Goal: Ask a question

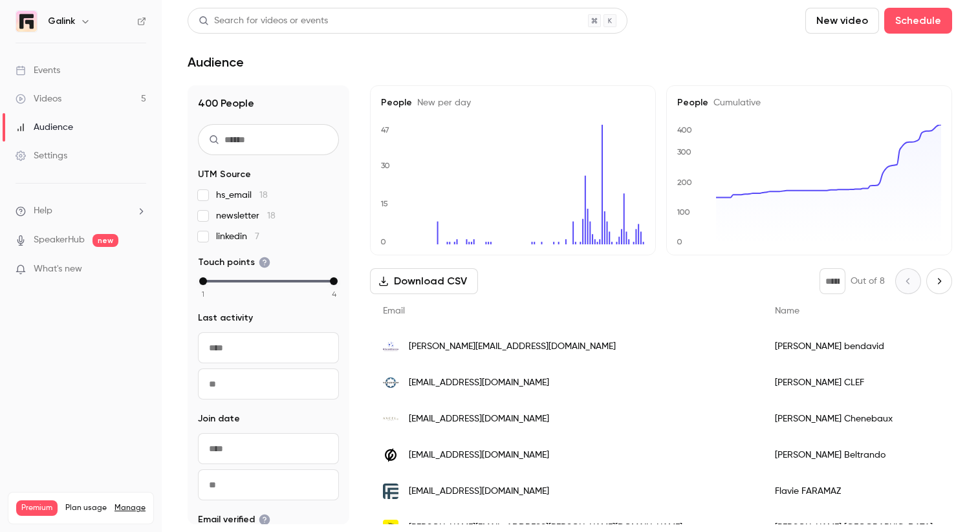
click at [56, 71] on div "Events" at bounding box center [38, 70] width 45 height 13
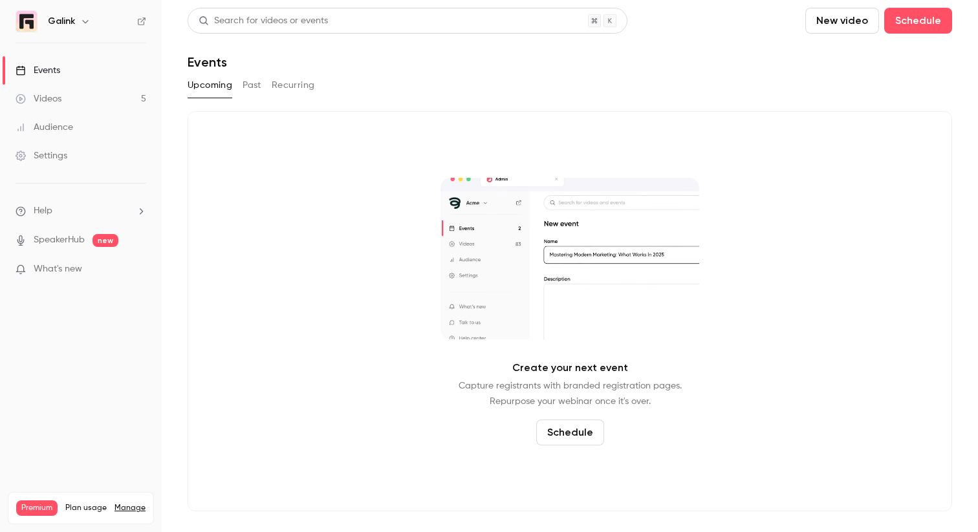
click at [63, 103] on link "Videos 5" at bounding box center [81, 99] width 162 height 28
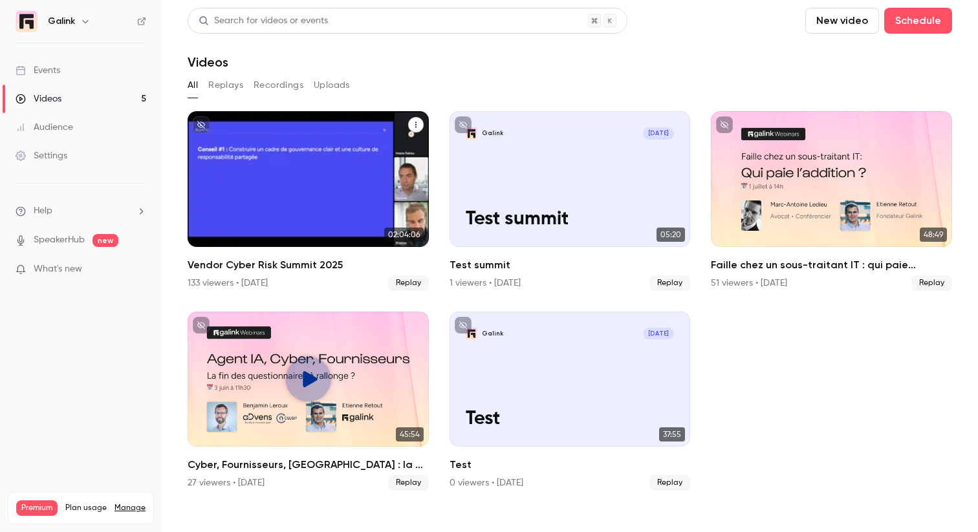
click at [211, 268] on h2 "Vendor Cyber Risk Summit 2025" at bounding box center [308, 265] width 241 height 16
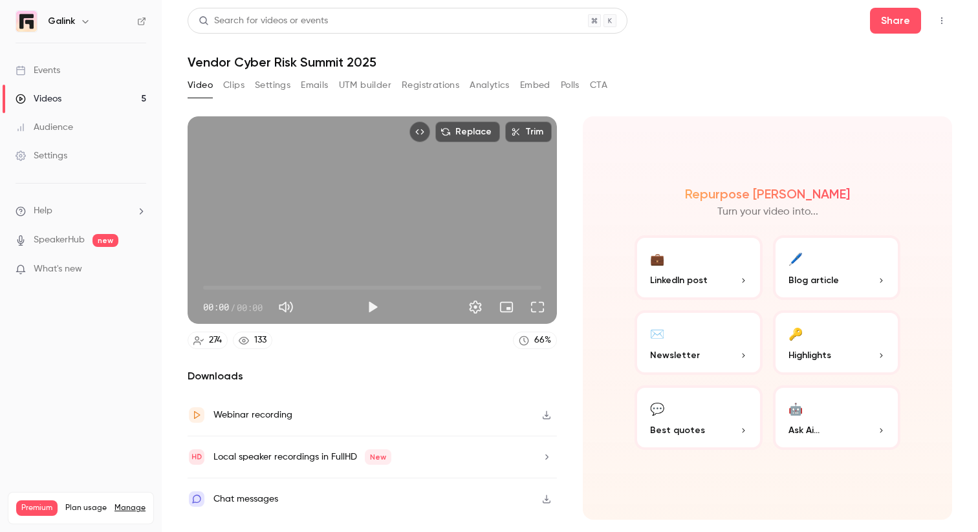
click at [432, 81] on button "Registrations" at bounding box center [431, 85] width 58 height 21
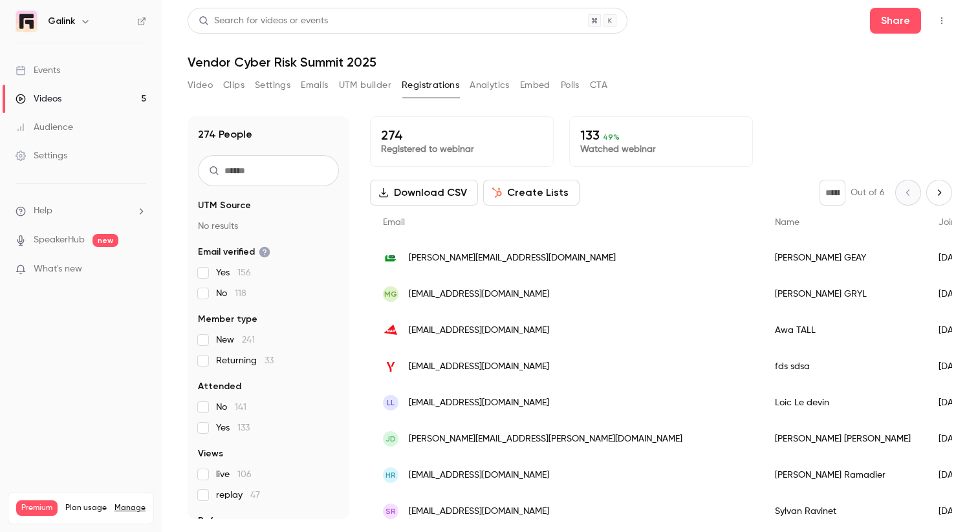
click at [193, 77] on button "Video" at bounding box center [200, 85] width 25 height 21
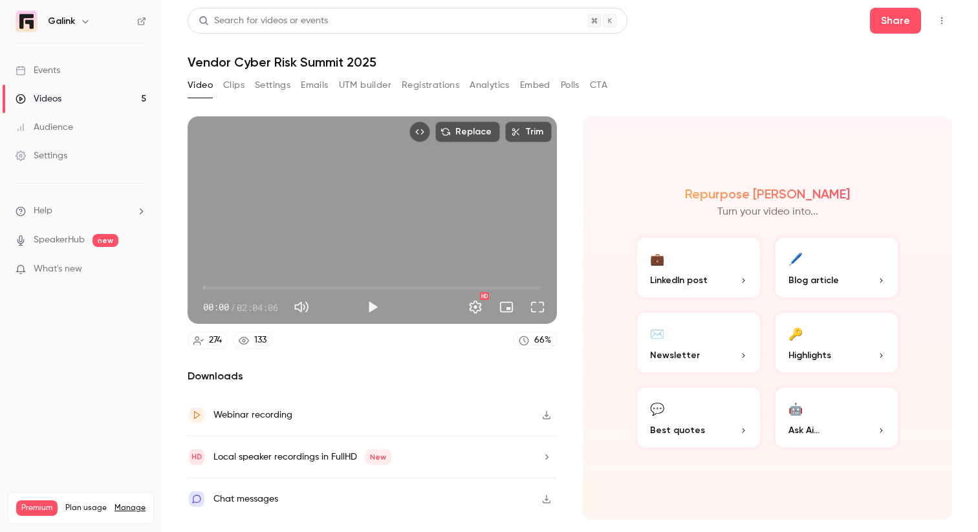
click at [430, 85] on button "Registrations" at bounding box center [431, 85] width 58 height 21
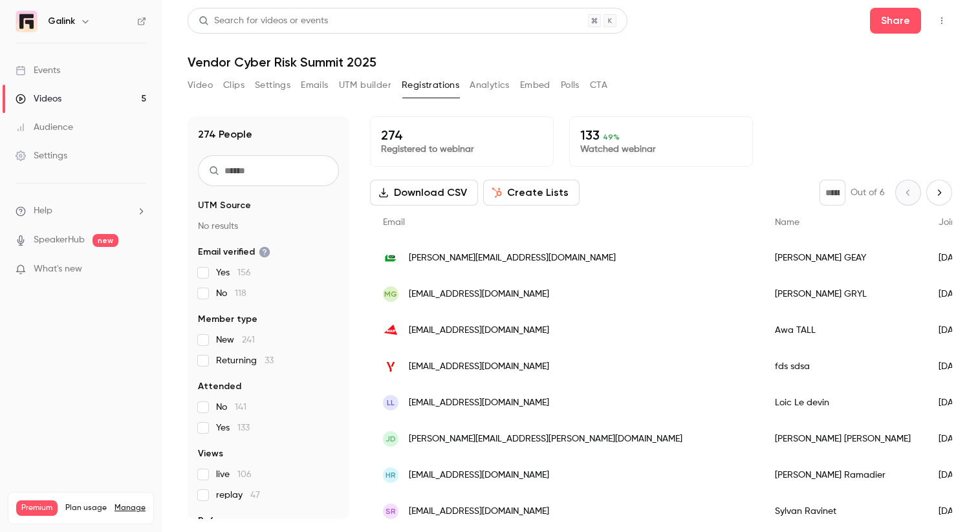
click at [484, 86] on button "Analytics" at bounding box center [490, 85] width 40 height 21
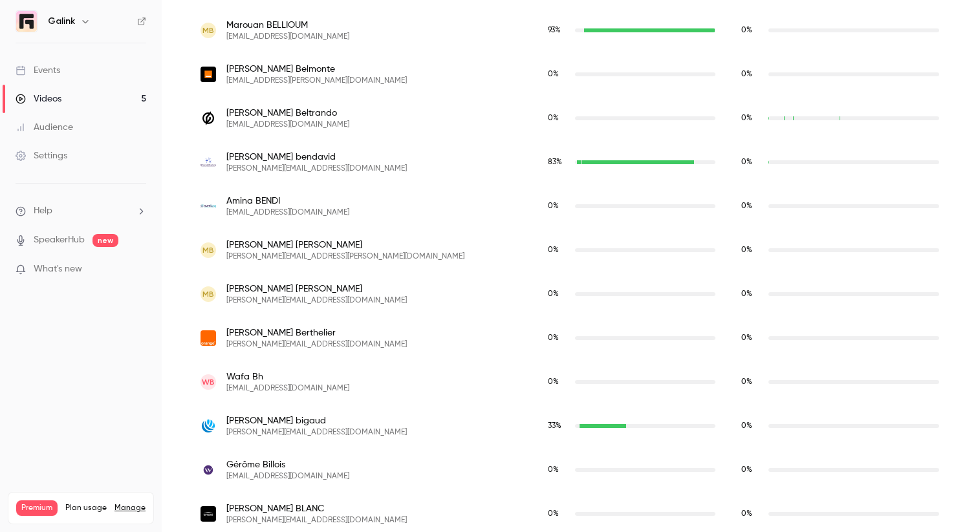
scroll to position [1484, 0]
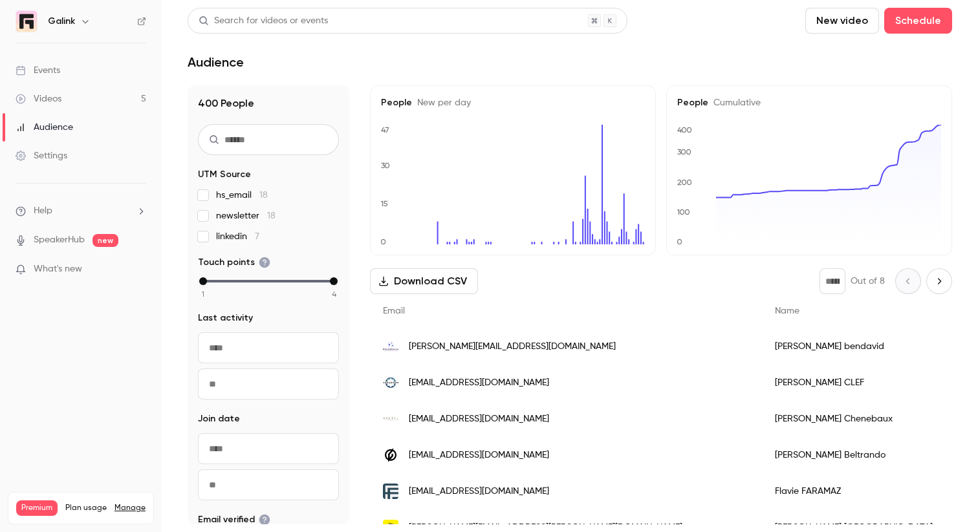
click at [52, 120] on link "Audience" at bounding box center [81, 127] width 162 height 28
click at [49, 100] on div "Videos" at bounding box center [39, 98] width 46 height 13
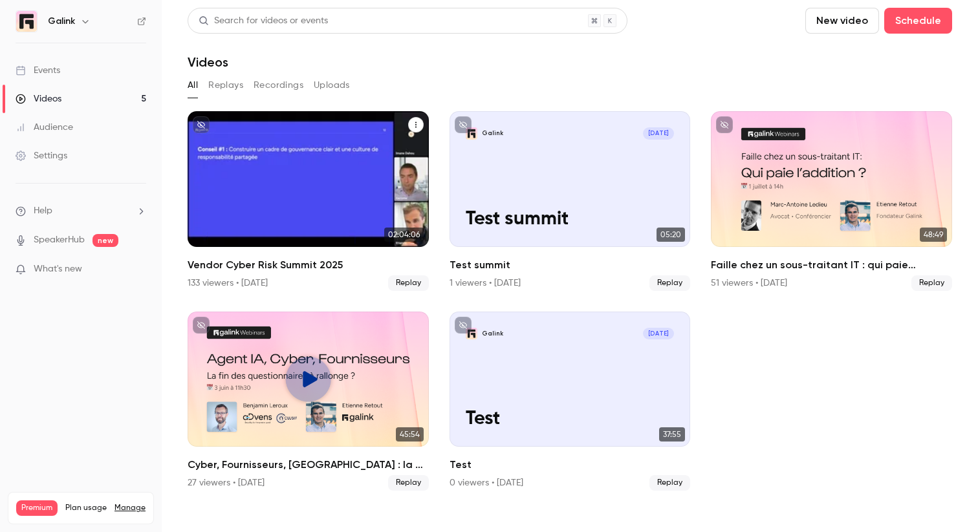
click at [301, 252] on link "02:04:06 Vendor Cyber Risk Summit 2025 133 viewers • [DATE] Replay" at bounding box center [308, 201] width 241 height 180
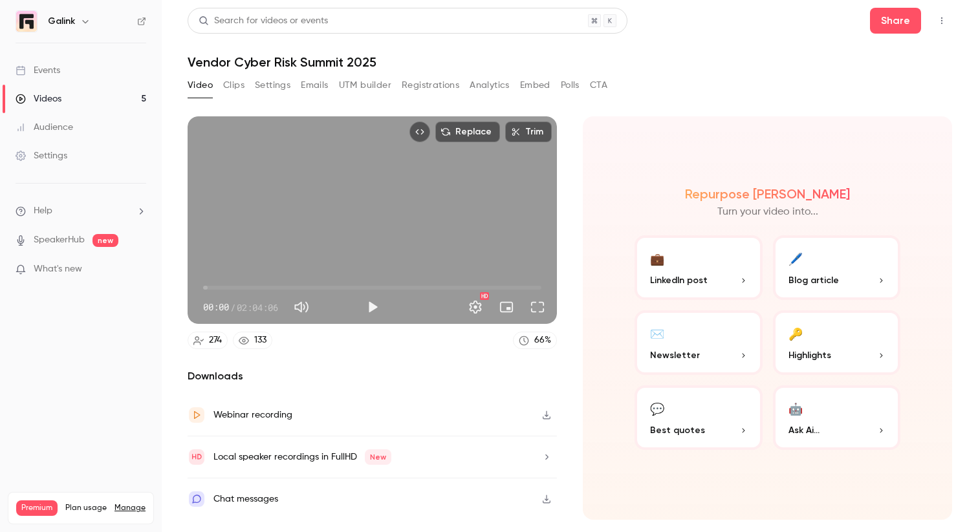
click at [836, 399] on button "🤖 Ask Ai..." at bounding box center [837, 417] width 128 height 65
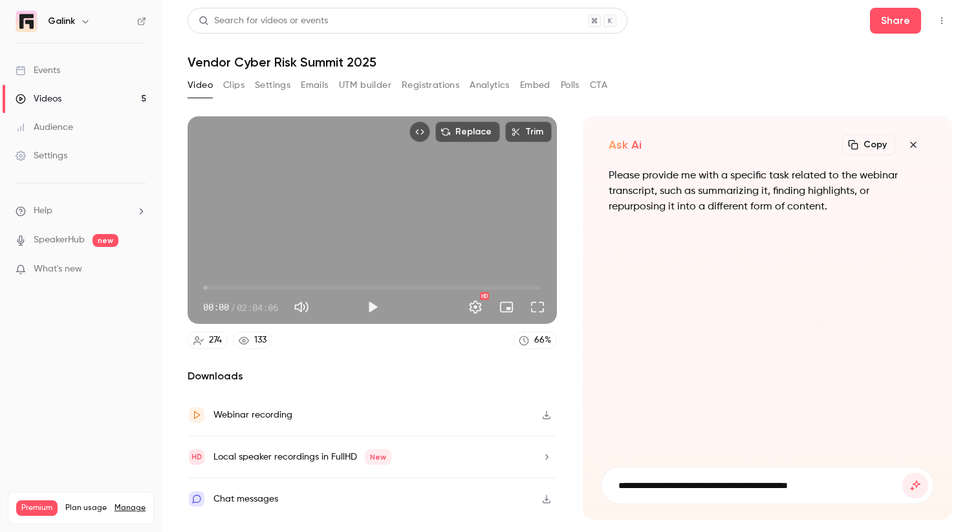
type input "**********"
click at [902, 473] on button "submit" at bounding box center [915, 486] width 26 height 26
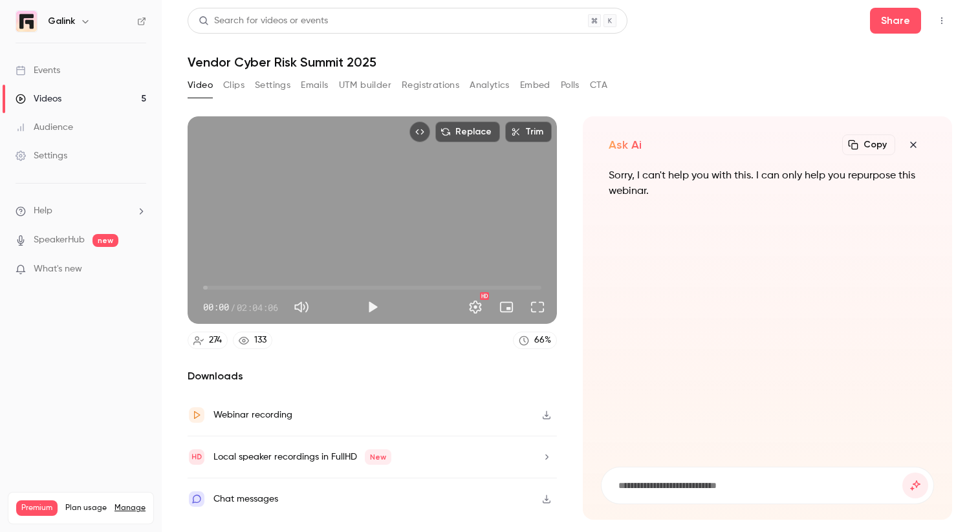
click at [680, 482] on input at bounding box center [759, 486] width 285 height 14
